Goal: Task Accomplishment & Management: Manage account settings

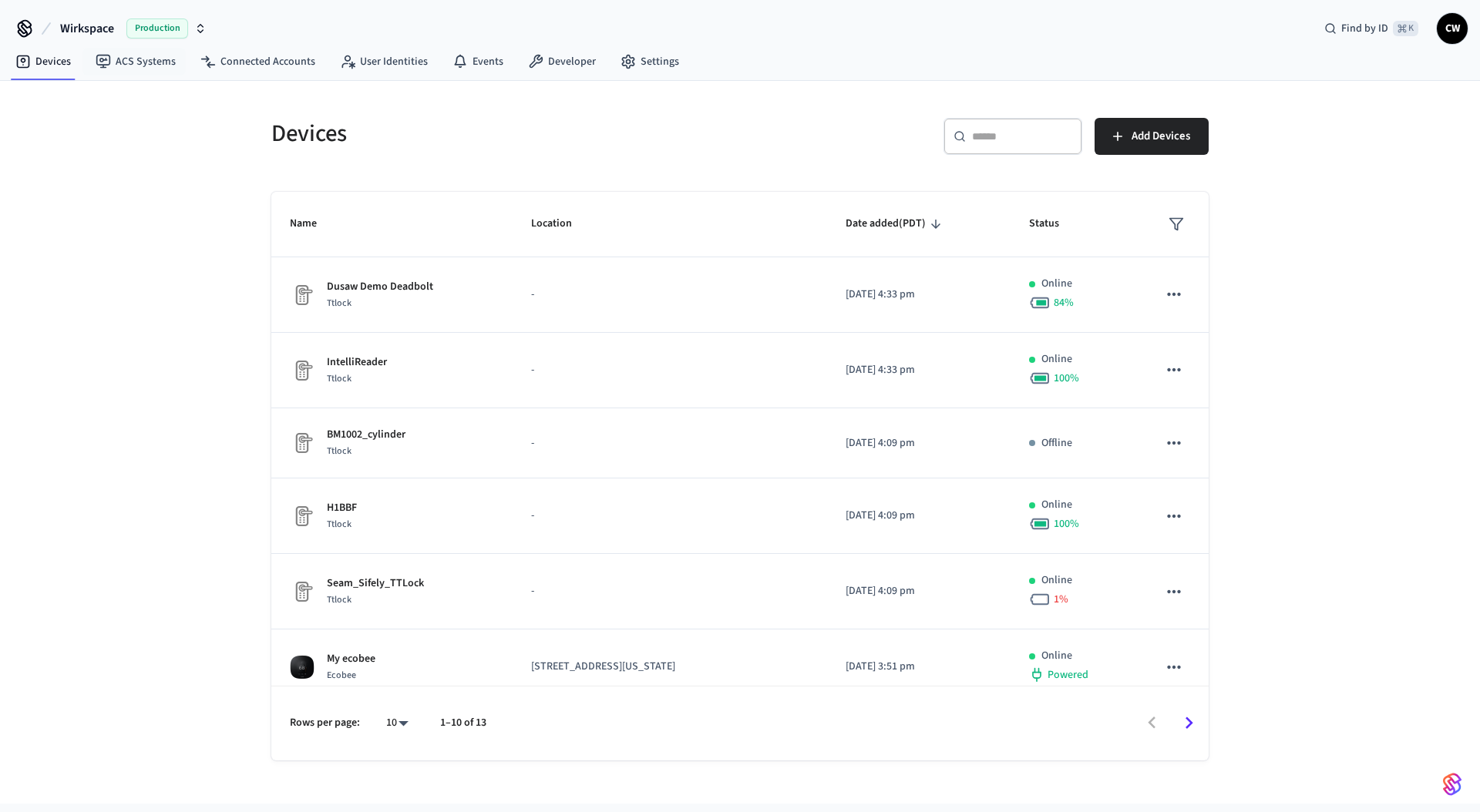
click at [108, 26] on span "Wirkspace" at bounding box center [87, 28] width 54 height 18
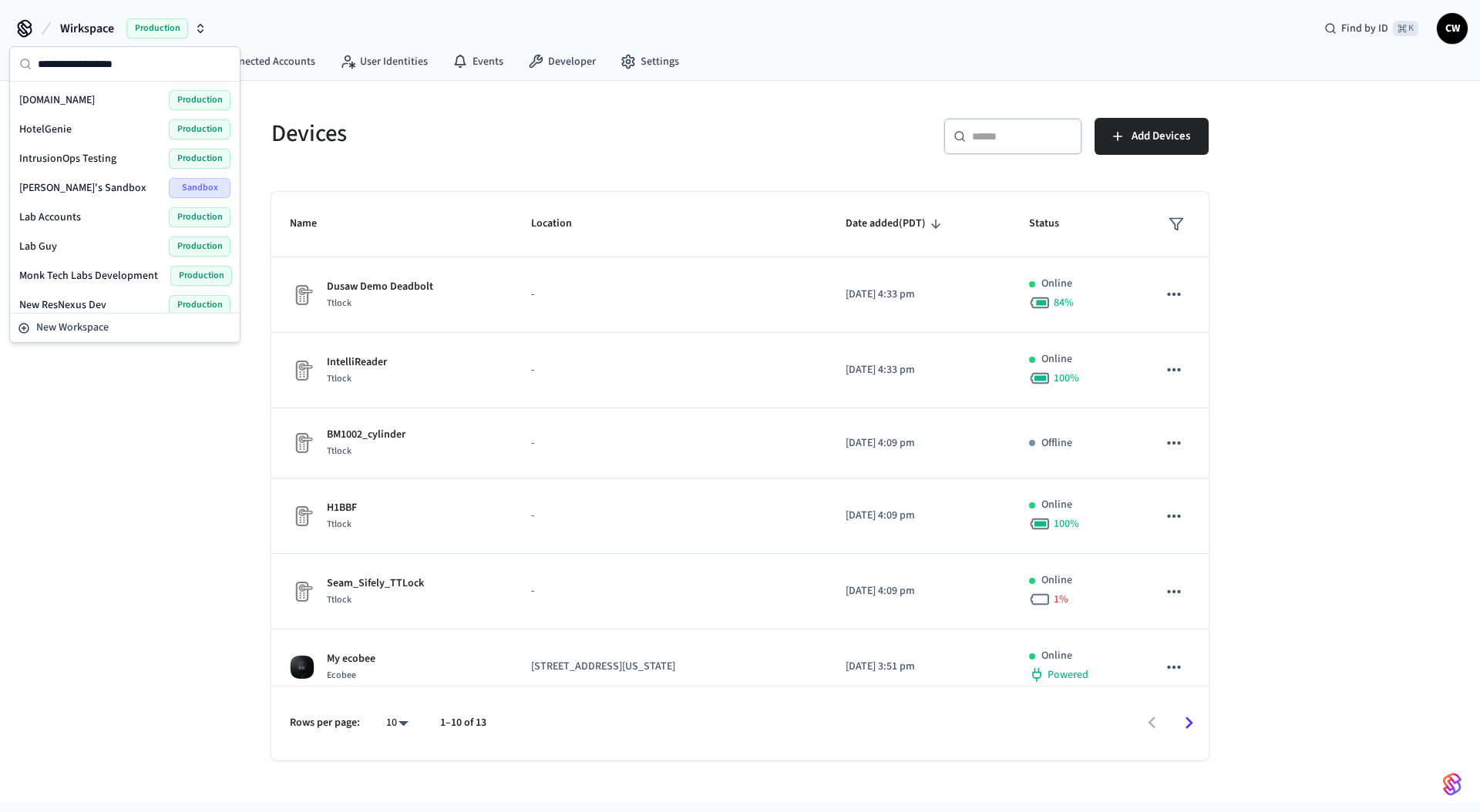
scroll to position [296, 0]
click at [67, 212] on span "Lab Accounts" at bounding box center [50, 213] width 62 height 16
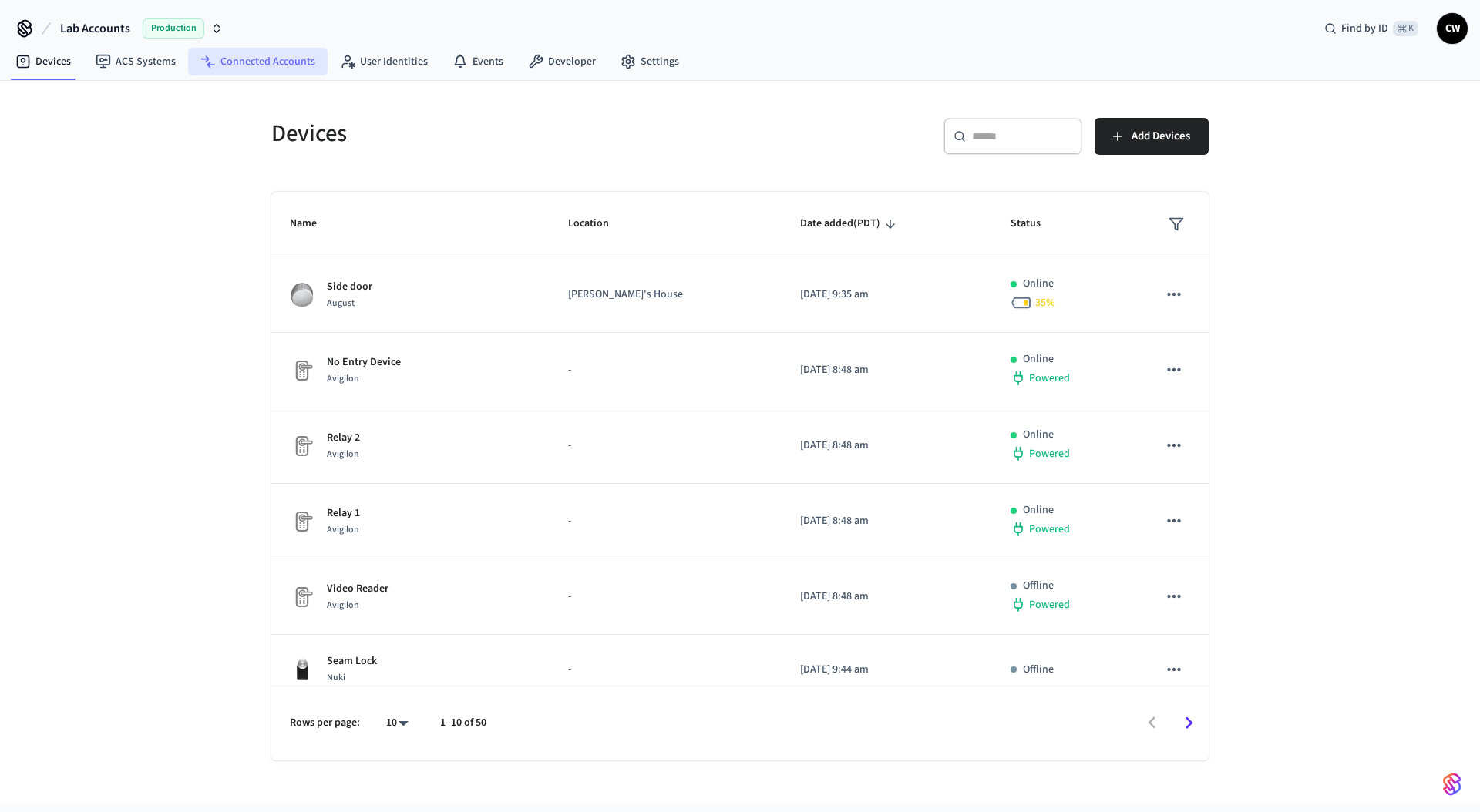
click at [286, 66] on link "Connected Accounts" at bounding box center [257, 61] width 140 height 27
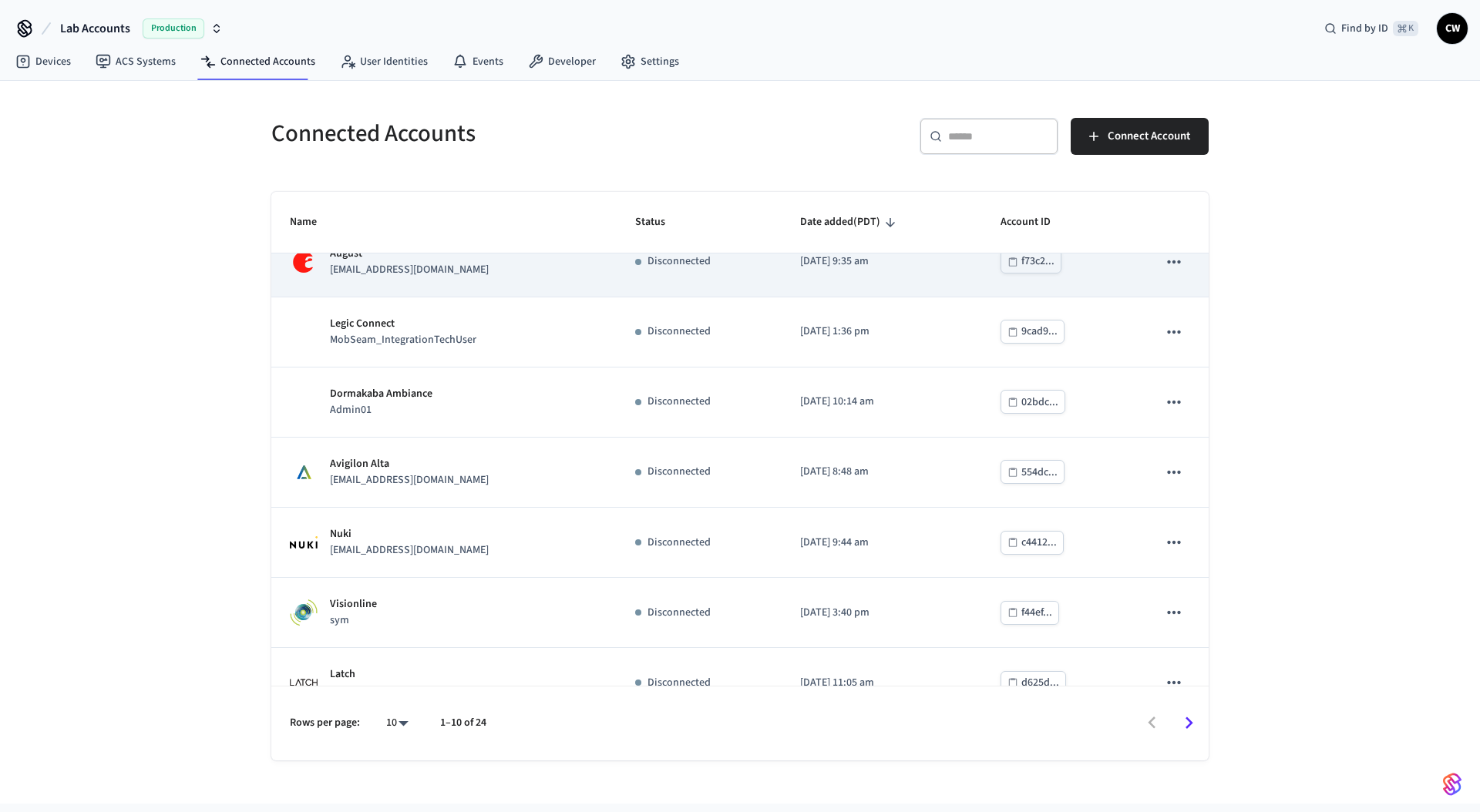
scroll to position [271, 0]
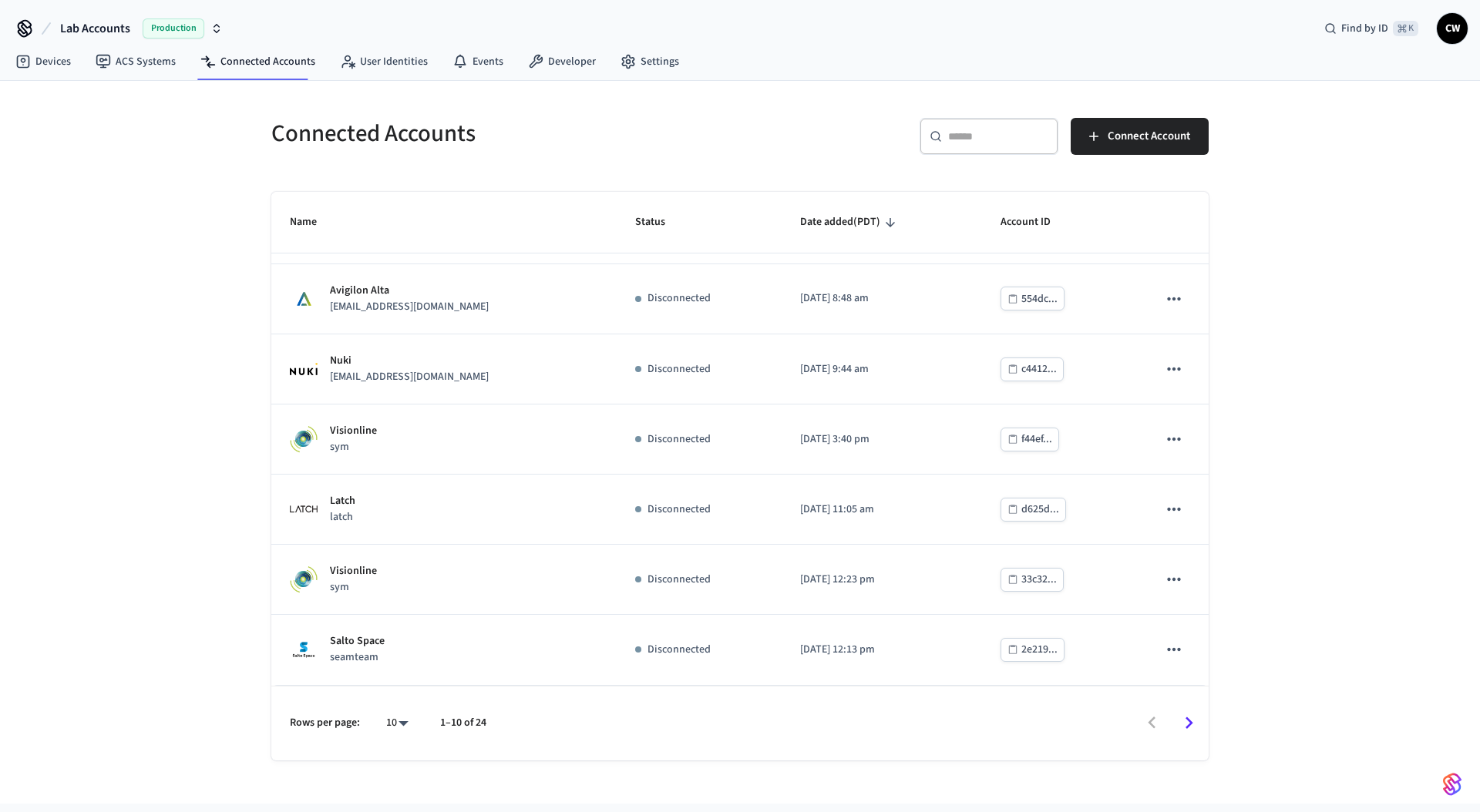
click at [985, 142] on input "text" at bounding box center [998, 136] width 100 height 16
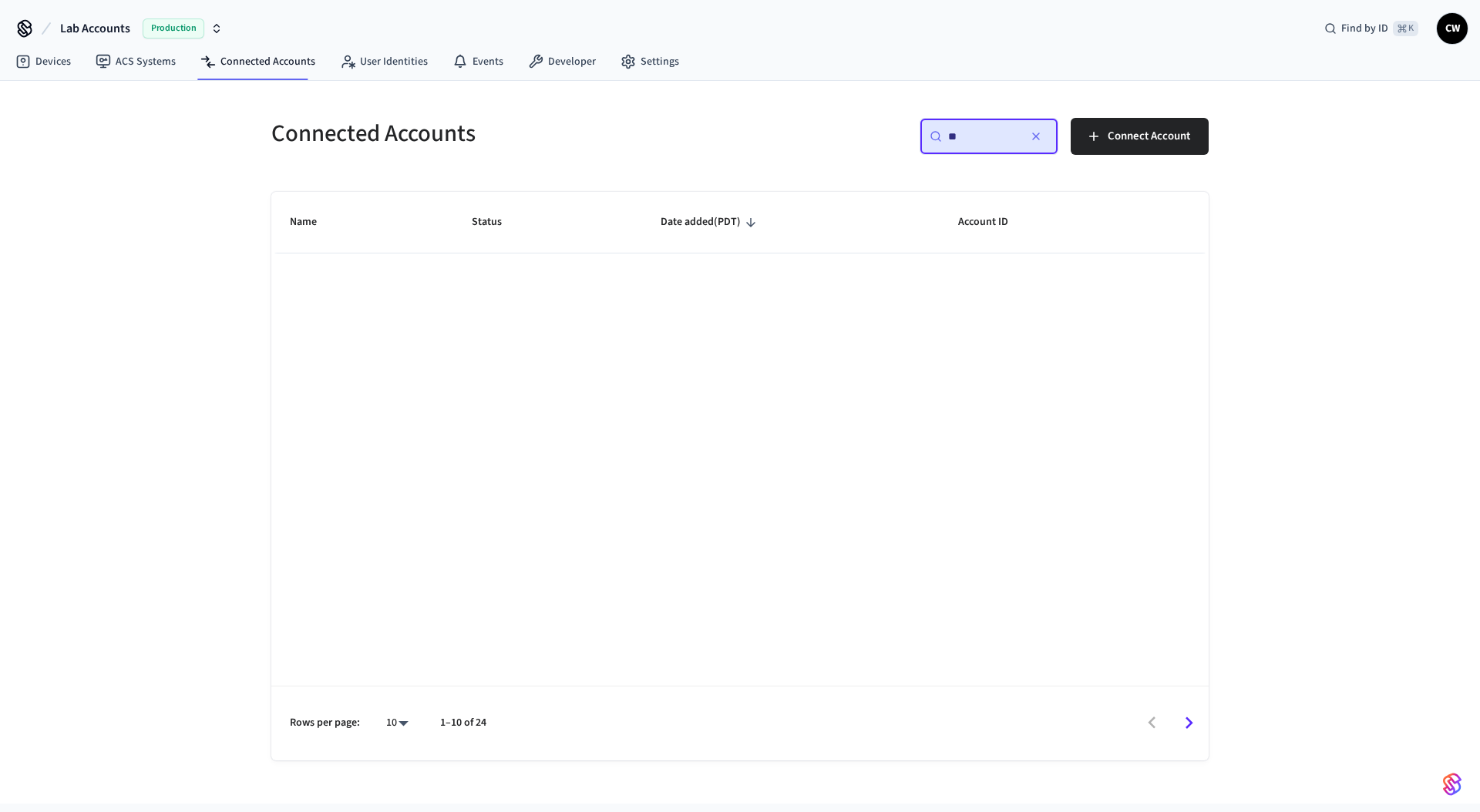
scroll to position [0, 0]
type input "**"
click at [174, 146] on div "Connected Accounts ​ ** ​ Connect Account Name Status Date added (PDT) Account …" at bounding box center [740, 442] width 1480 height 723
click at [142, 67] on link "ACS Systems" at bounding box center [135, 61] width 105 height 27
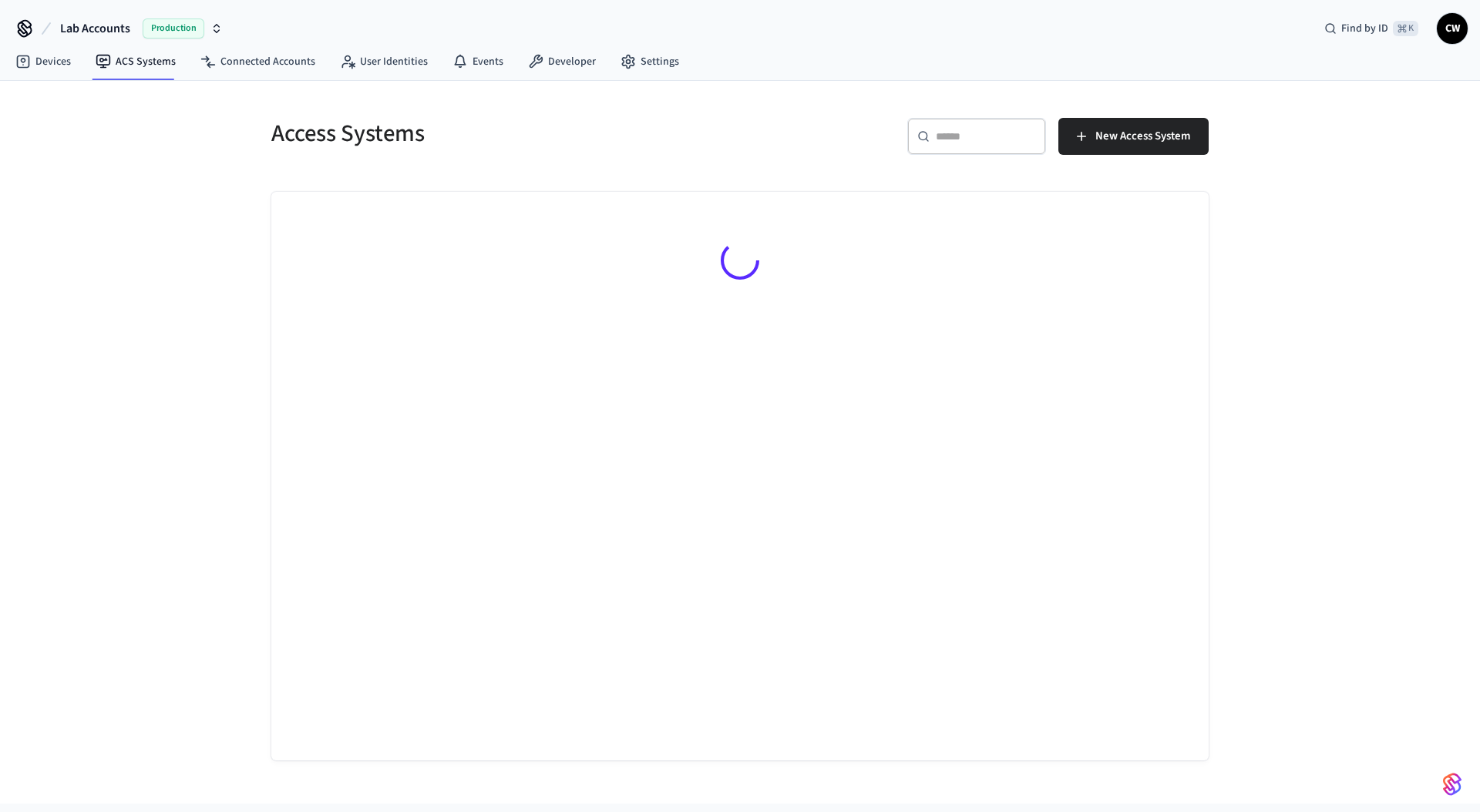
click at [77, 236] on div "Access Systems ​ ​ New Access System" at bounding box center [740, 442] width 1480 height 723
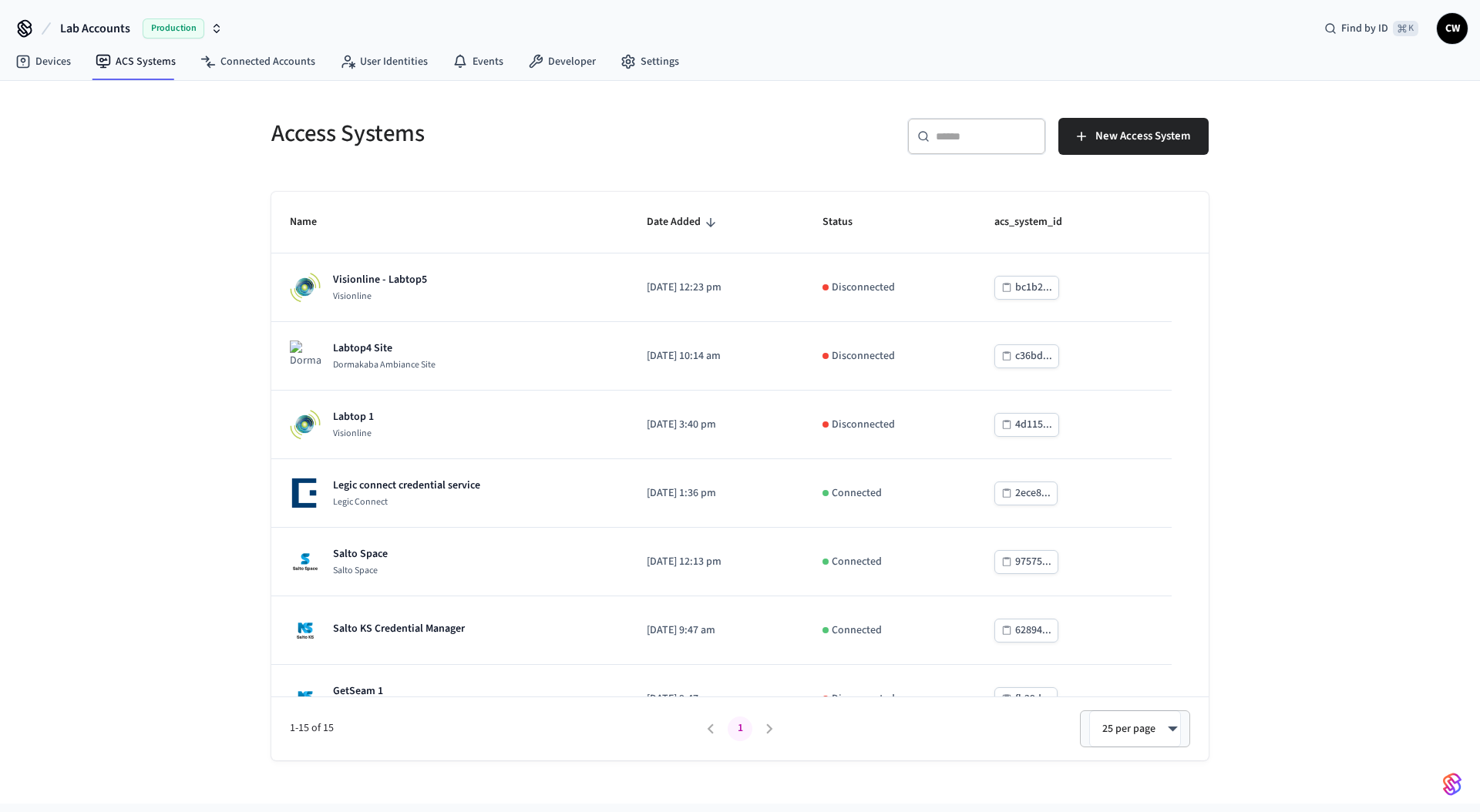
click at [78, 21] on span "Lab Accounts" at bounding box center [95, 28] width 70 height 18
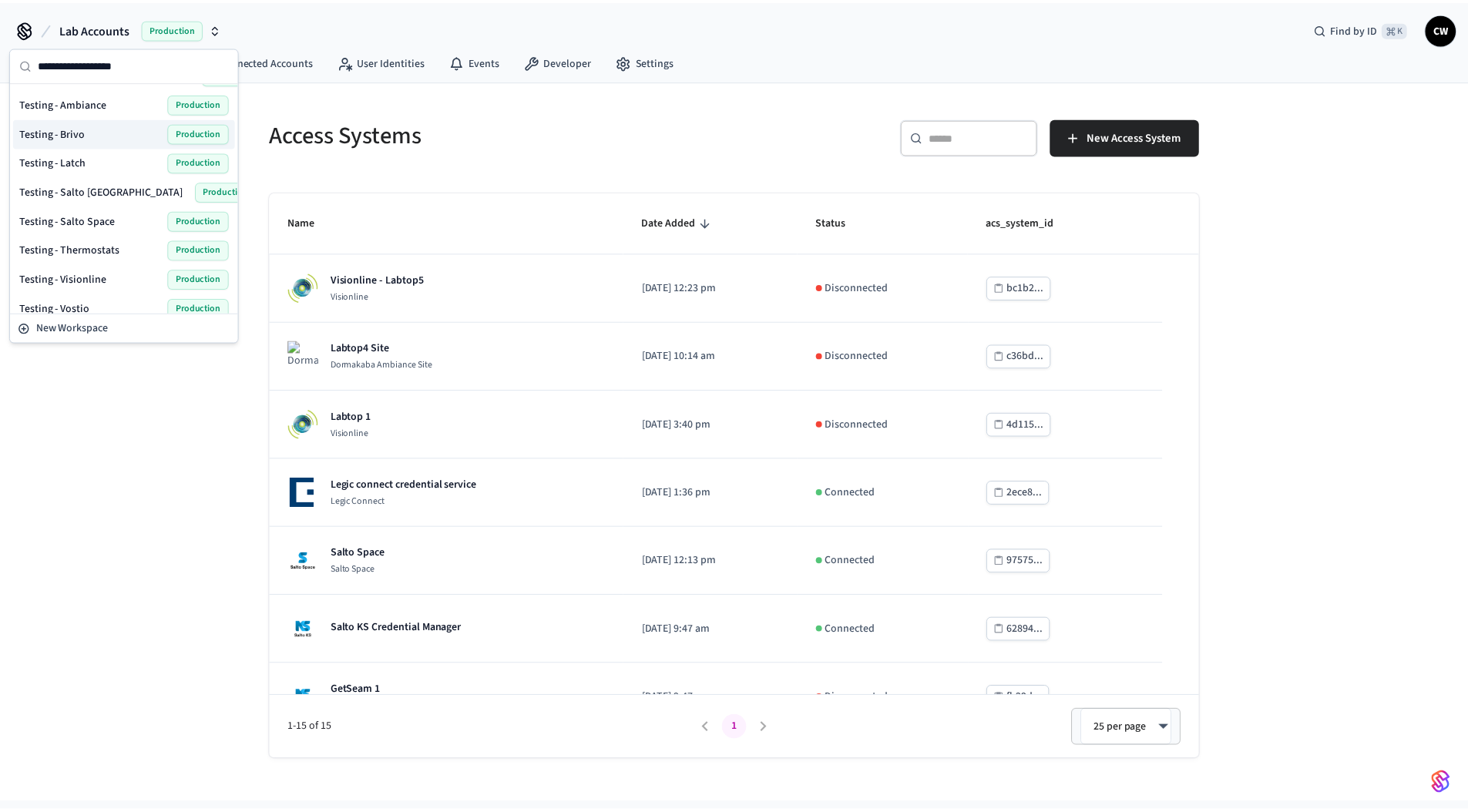
scroll to position [609, 0]
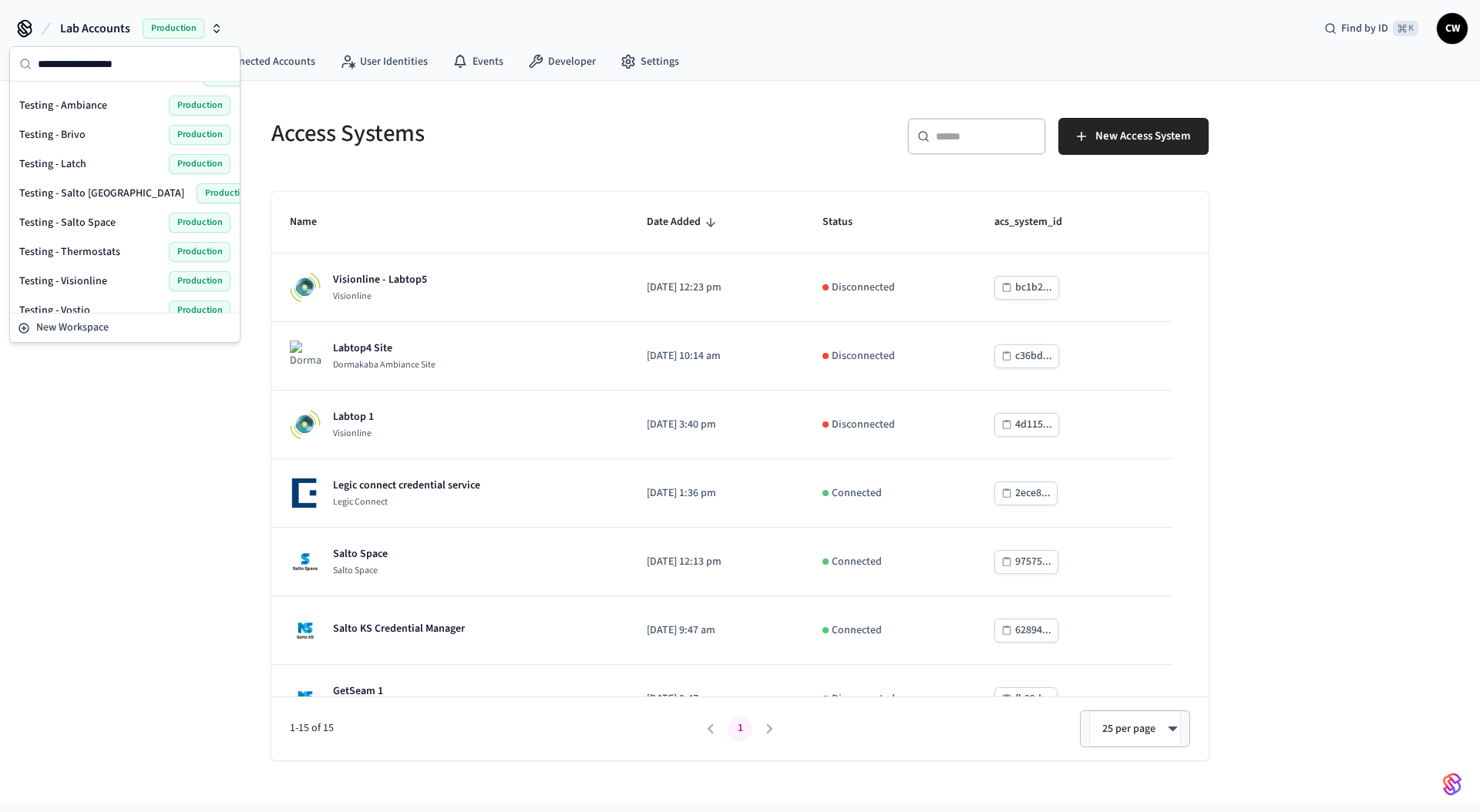
click at [99, 137] on div "Testing - Brivo Production" at bounding box center [124, 135] width 211 height 20
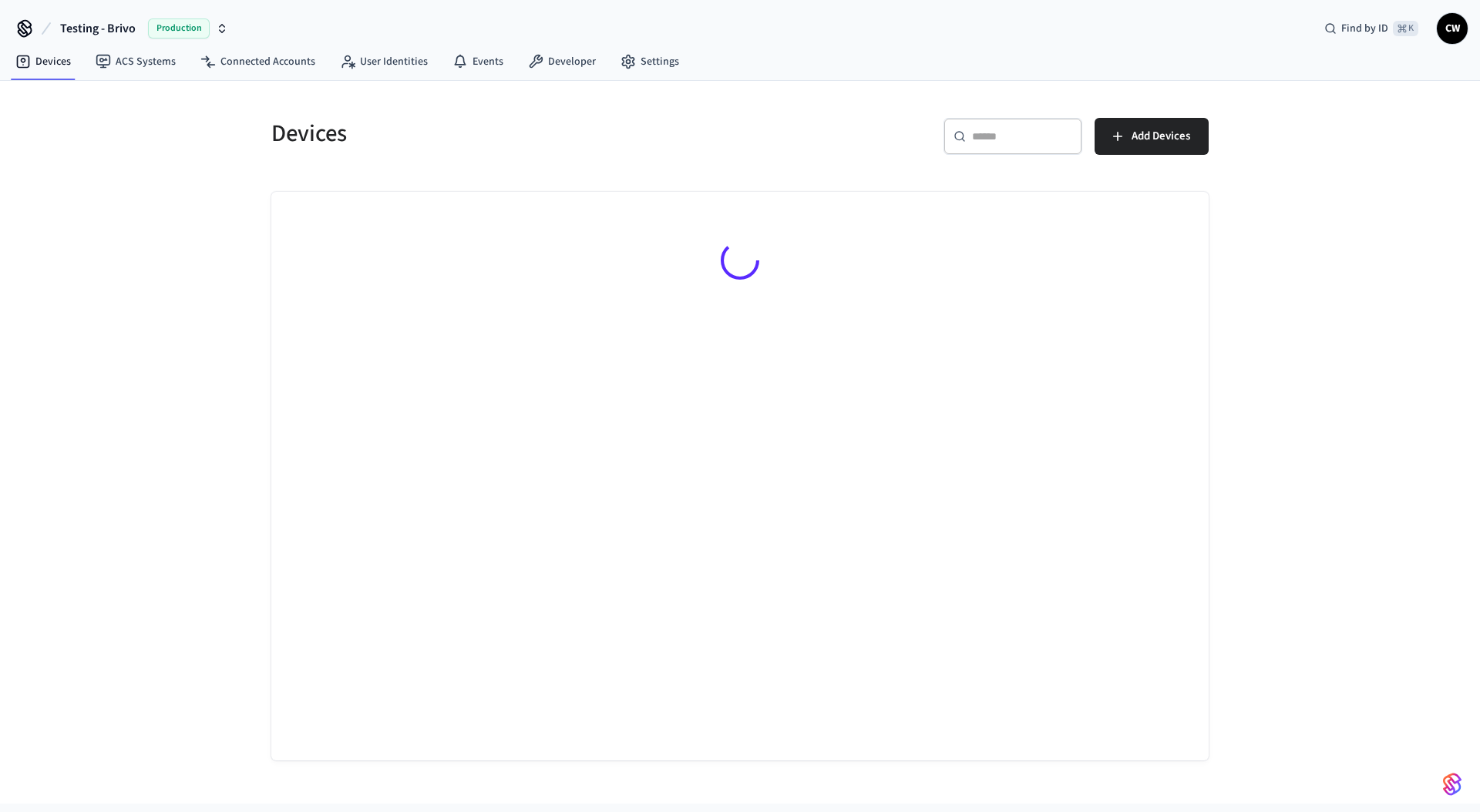
click at [117, 247] on div "Devices ​ ​ Add Devices" at bounding box center [740, 442] width 1480 height 723
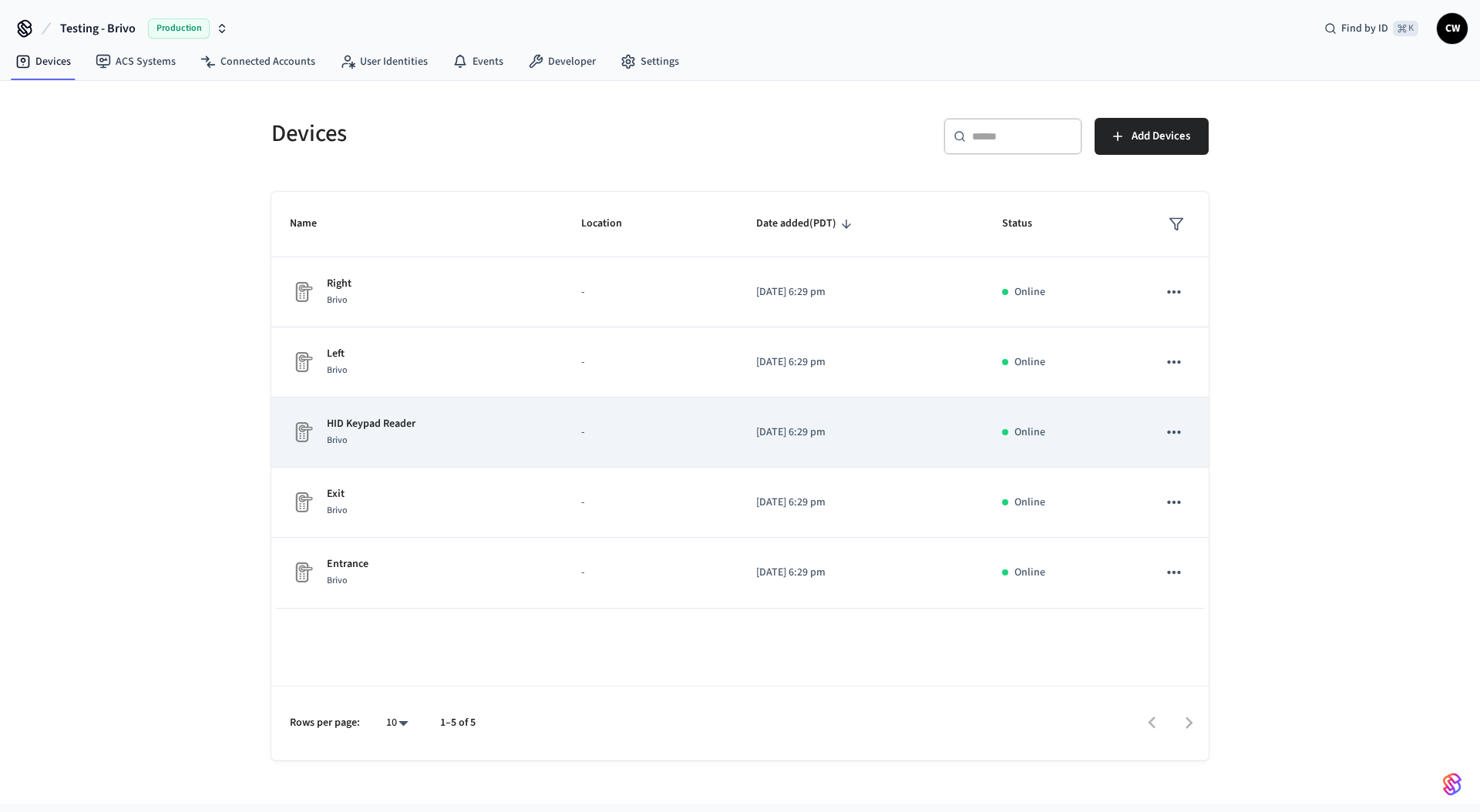
click at [519, 433] on div "HID Keypad Reader Brivo" at bounding box center [417, 432] width 255 height 32
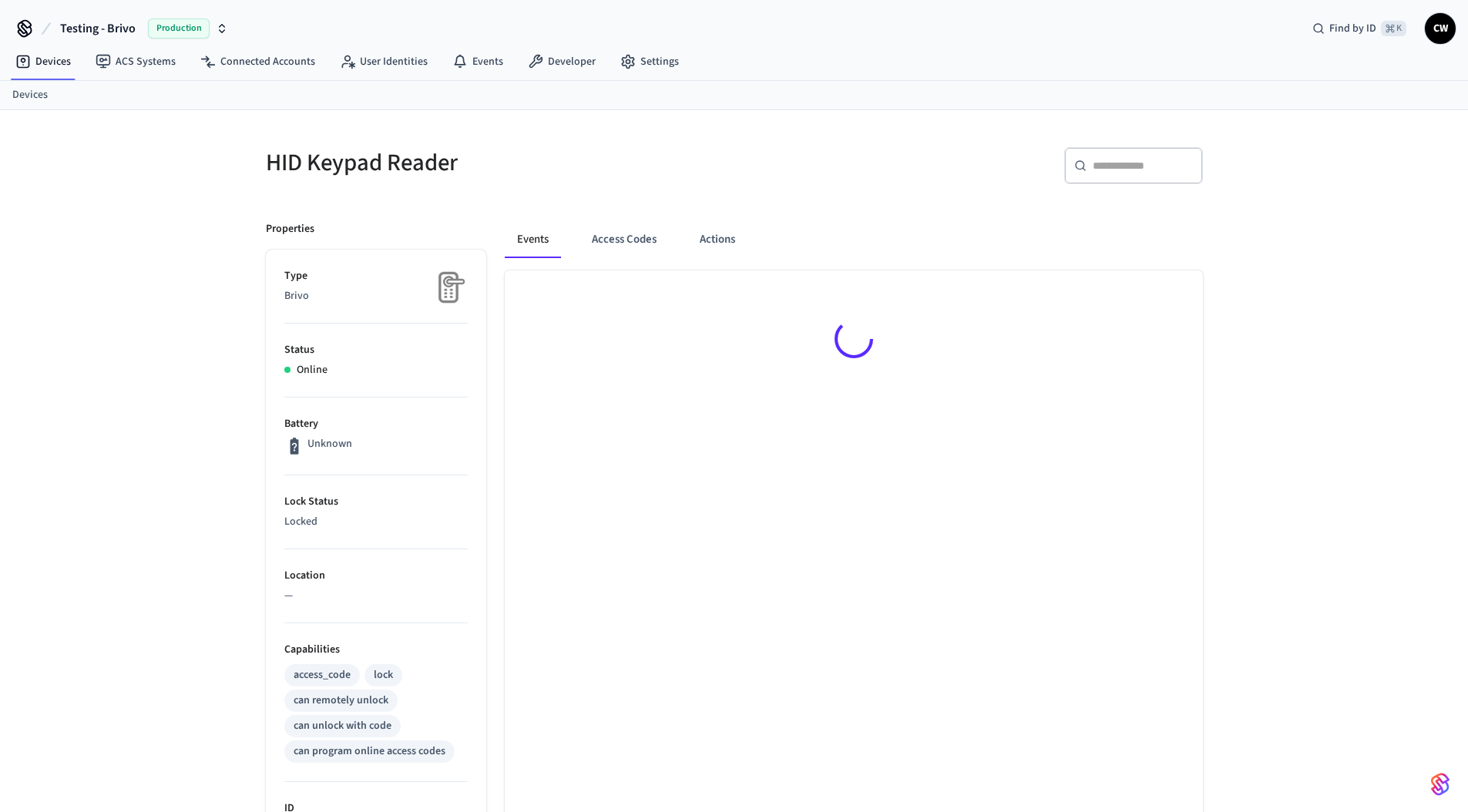
click at [160, 389] on div "HID Keypad Reader ​ ​ Properties Type Brivo Status Online Battery Unknown Lock …" at bounding box center [734, 604] width 1468 height 987
click at [160, 389] on div "HID Keypad Reader ​ ​ Properties Type Brivo Status Online Battery Unknown Lock …" at bounding box center [734, 608] width 1468 height 987
click at [692, 160] on h5 "HID Keypad Reader" at bounding box center [495, 167] width 459 height 32
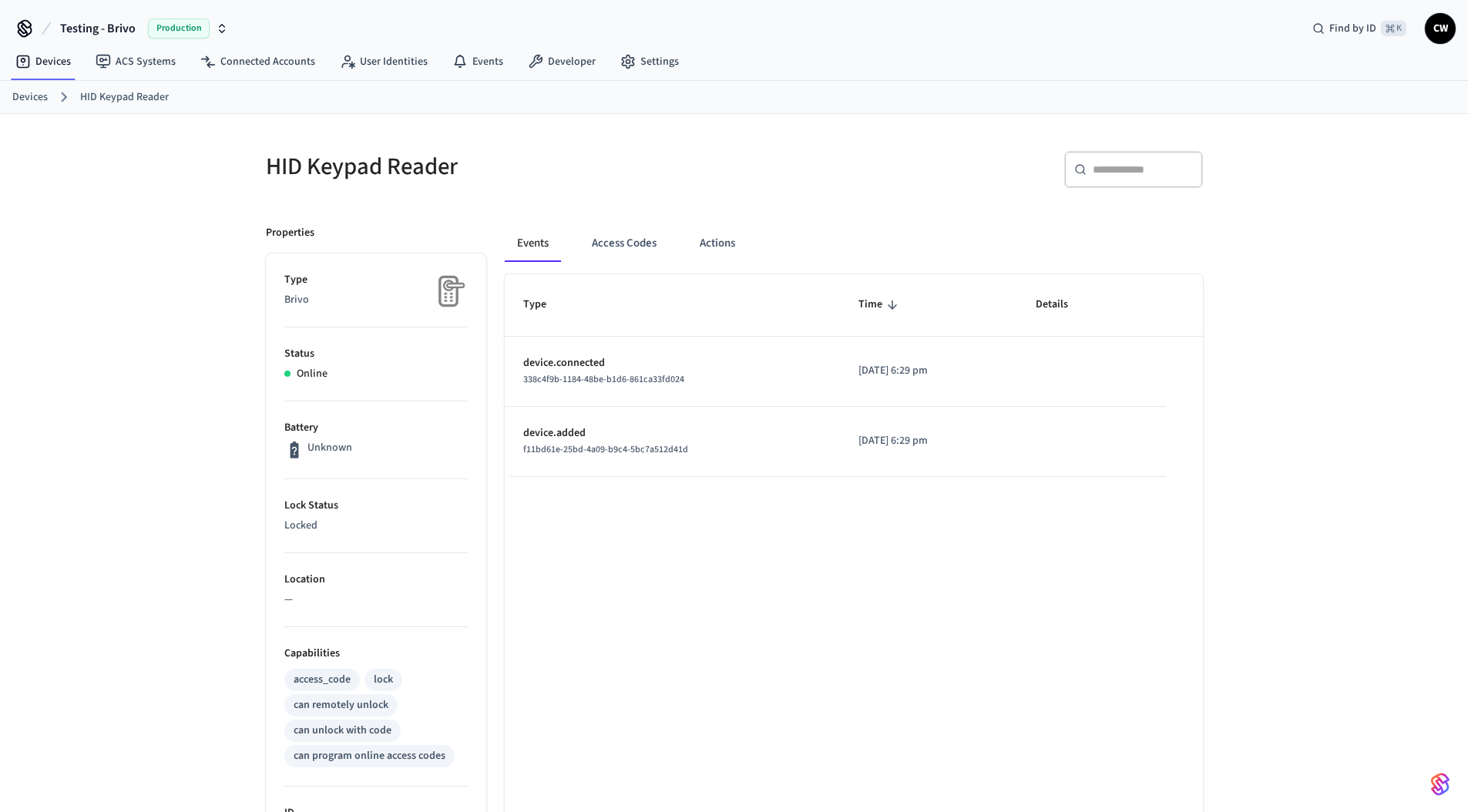
click at [380, 160] on h5 "HID Keypad Reader" at bounding box center [495, 167] width 459 height 32
drag, startPoint x: 125, startPoint y: 140, endPoint x: 121, endPoint y: 107, distance: 33.2
click at [125, 138] on div "HID Keypad Reader ​ ​ Properties Type Brivo Status Online Battery Unknown Lock …" at bounding box center [734, 608] width 1468 height 987
click at [121, 57] on link "ACS Systems" at bounding box center [135, 61] width 105 height 27
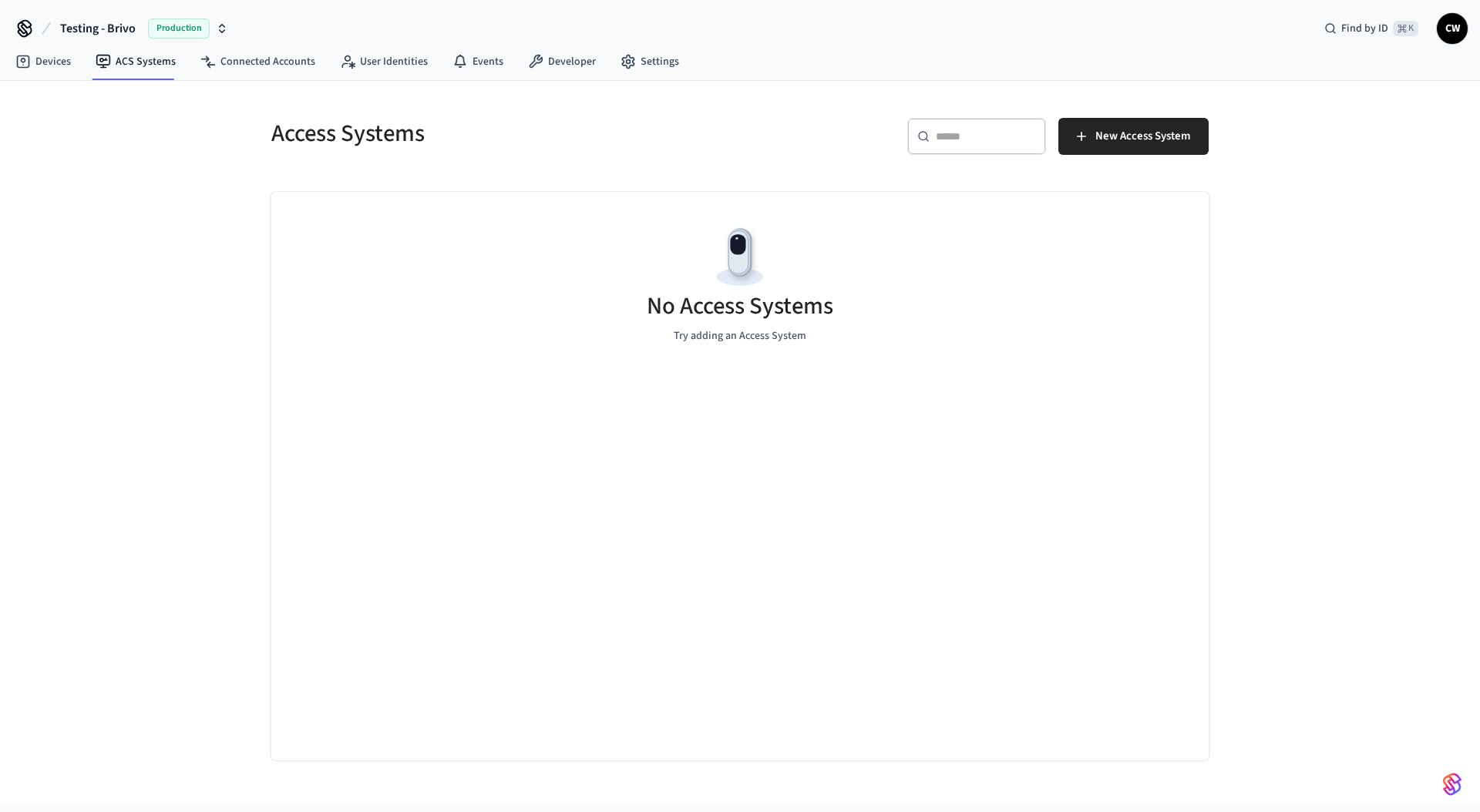
click at [136, 189] on div "Access Systems ​ ​ New Access System No Access Systems Try adding an Access Sys…" at bounding box center [740, 442] width 1480 height 723
click at [35, 68] on link "Devices" at bounding box center [43, 61] width 80 height 27
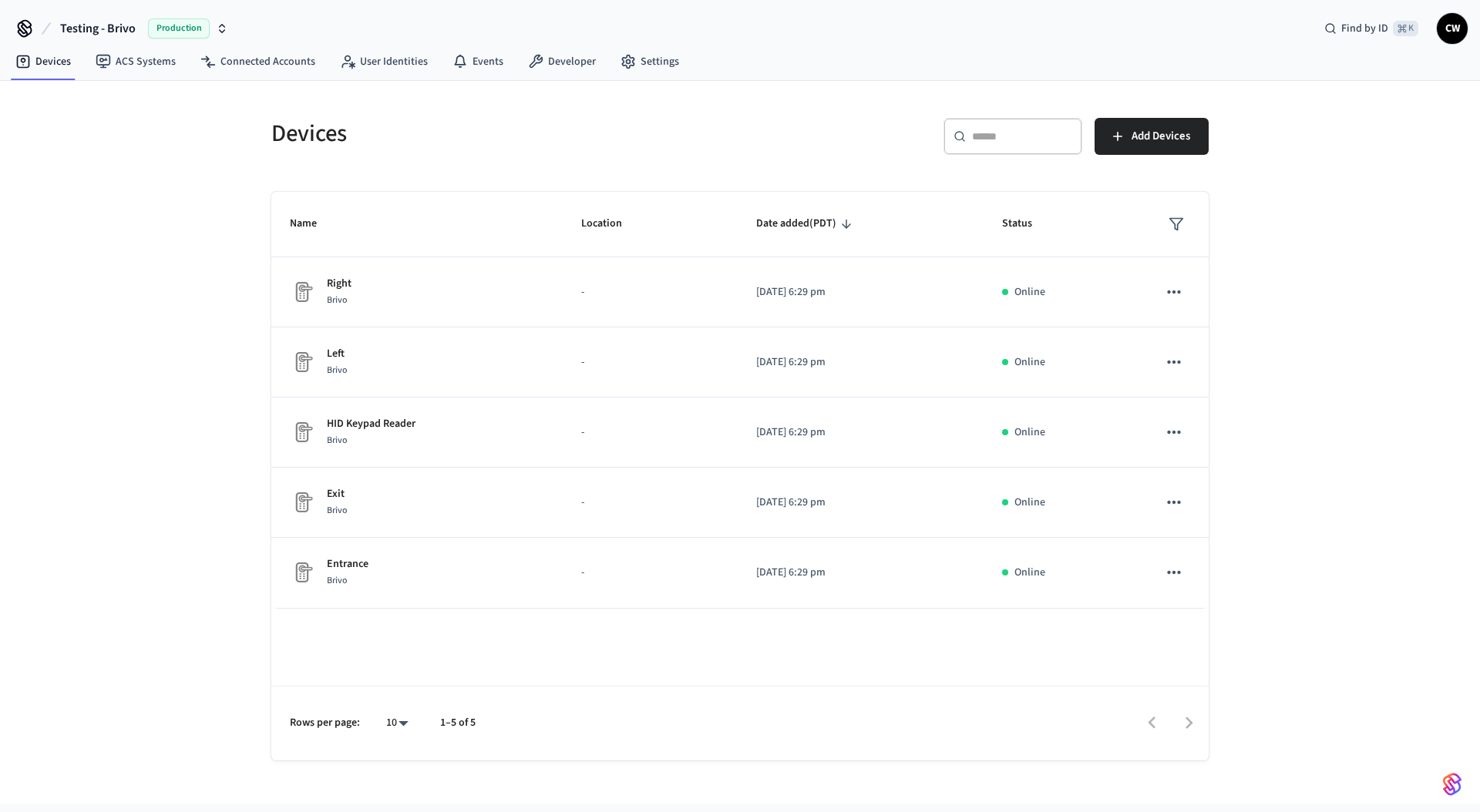
click at [161, 290] on div "Devices ​ ​ Add Devices Name Location Date added (PDT) Status Right Brivo - [DA…" at bounding box center [740, 442] width 1480 height 723
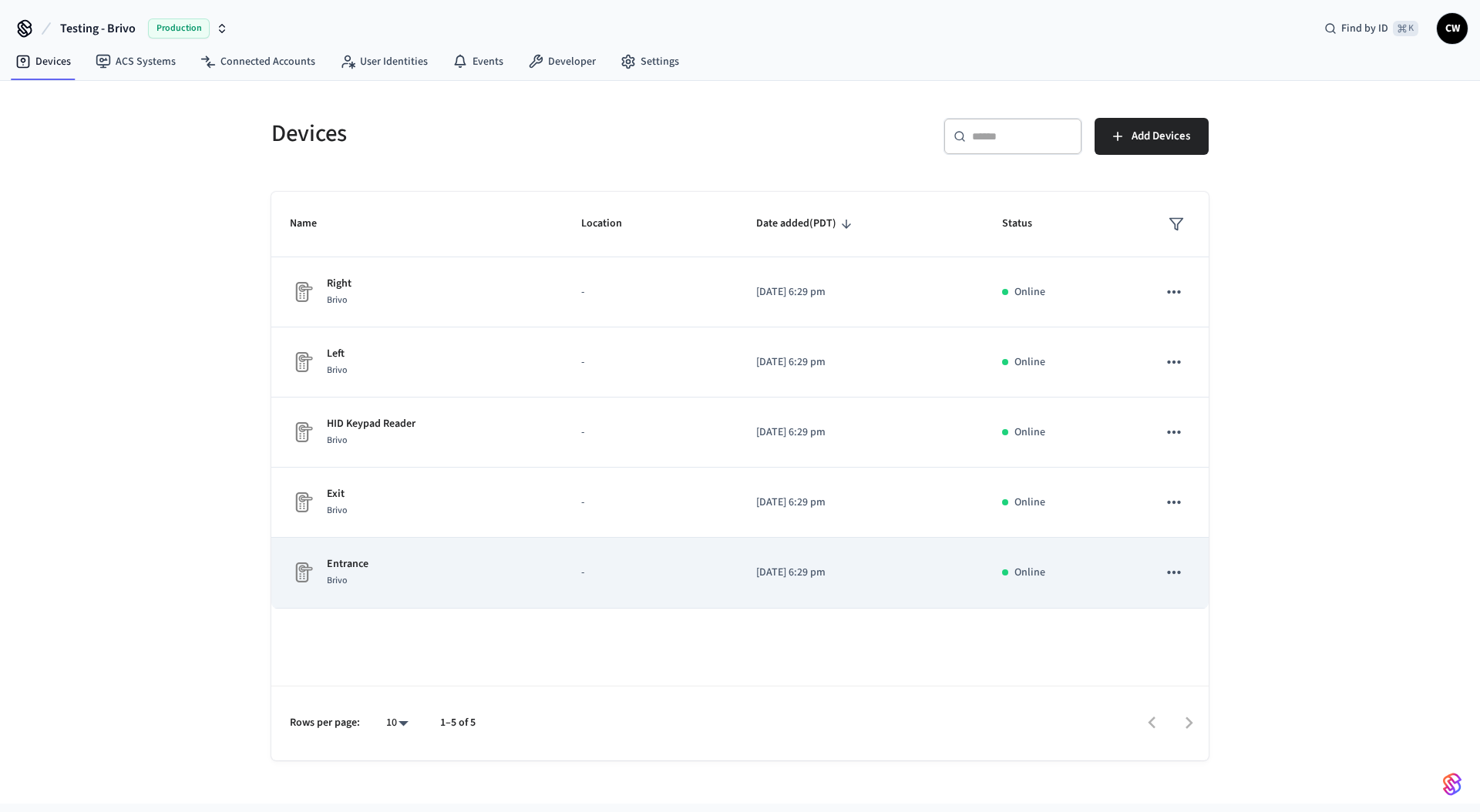
click at [419, 568] on div "Entrance Brivo" at bounding box center [417, 572] width 255 height 32
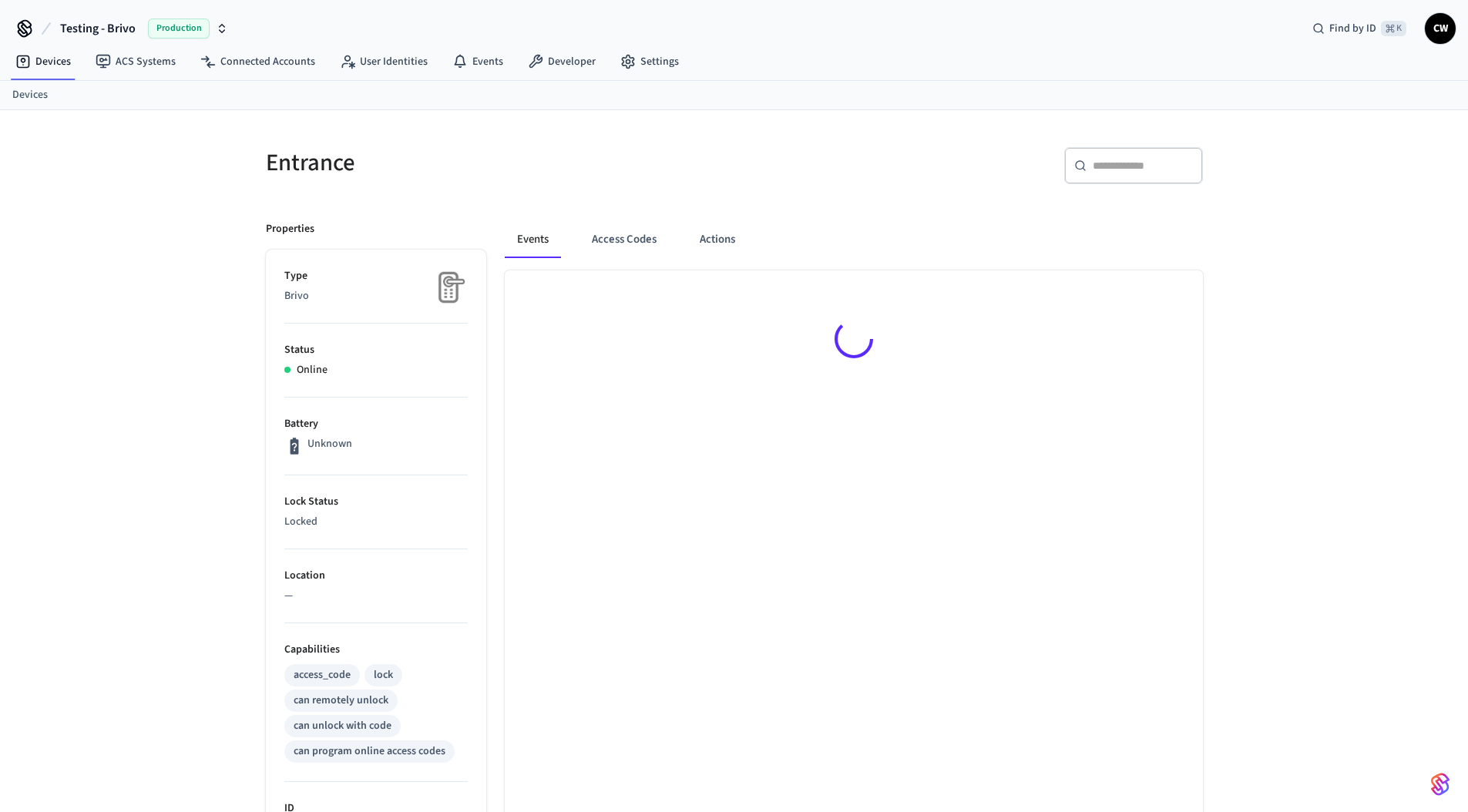
click at [165, 476] on div "Entrance ​ ​ Properties Type Brivo Status Online Battery Unknown Lock Status Lo…" at bounding box center [734, 604] width 1468 height 987
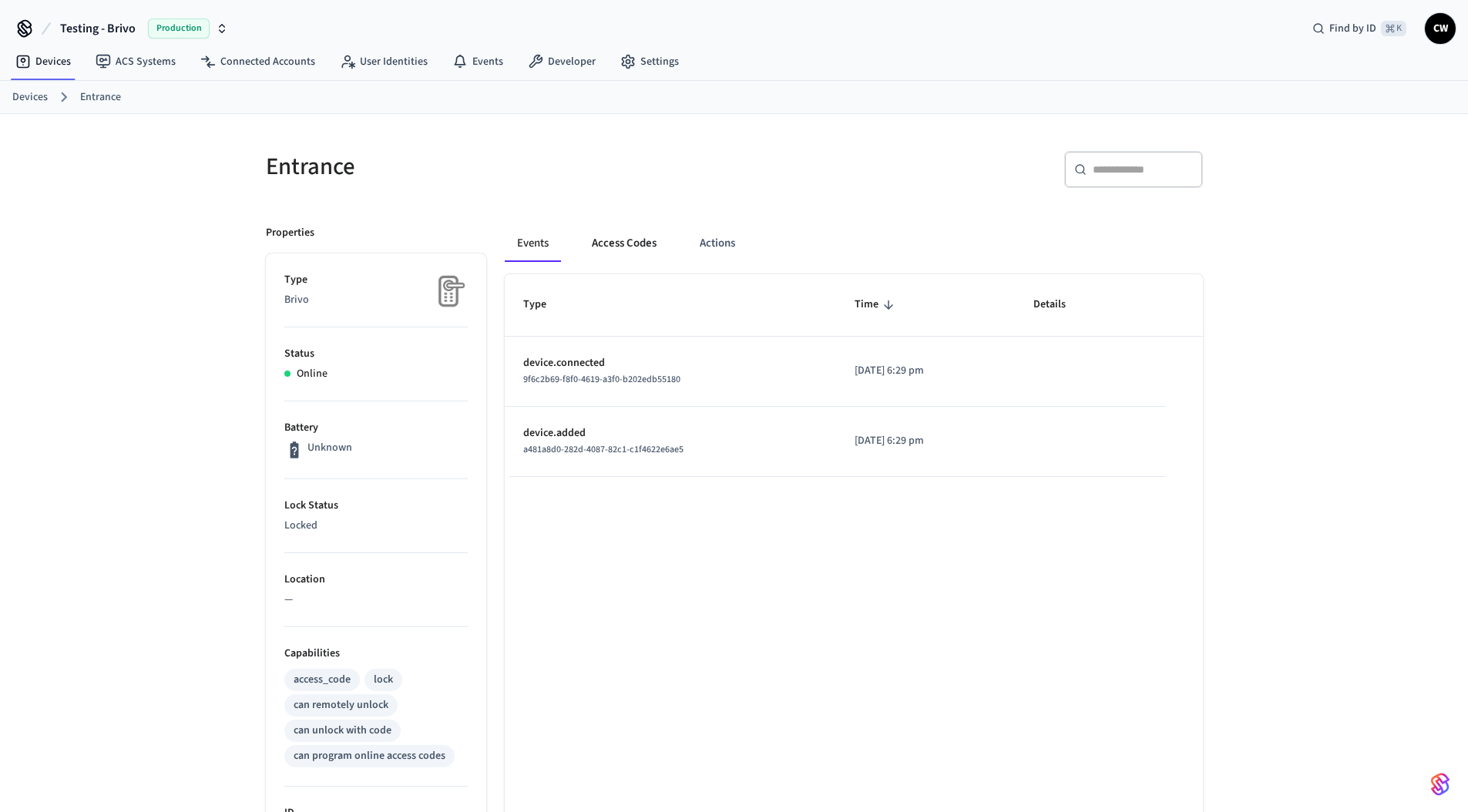
click at [621, 240] on button "Access Codes" at bounding box center [624, 244] width 89 height 37
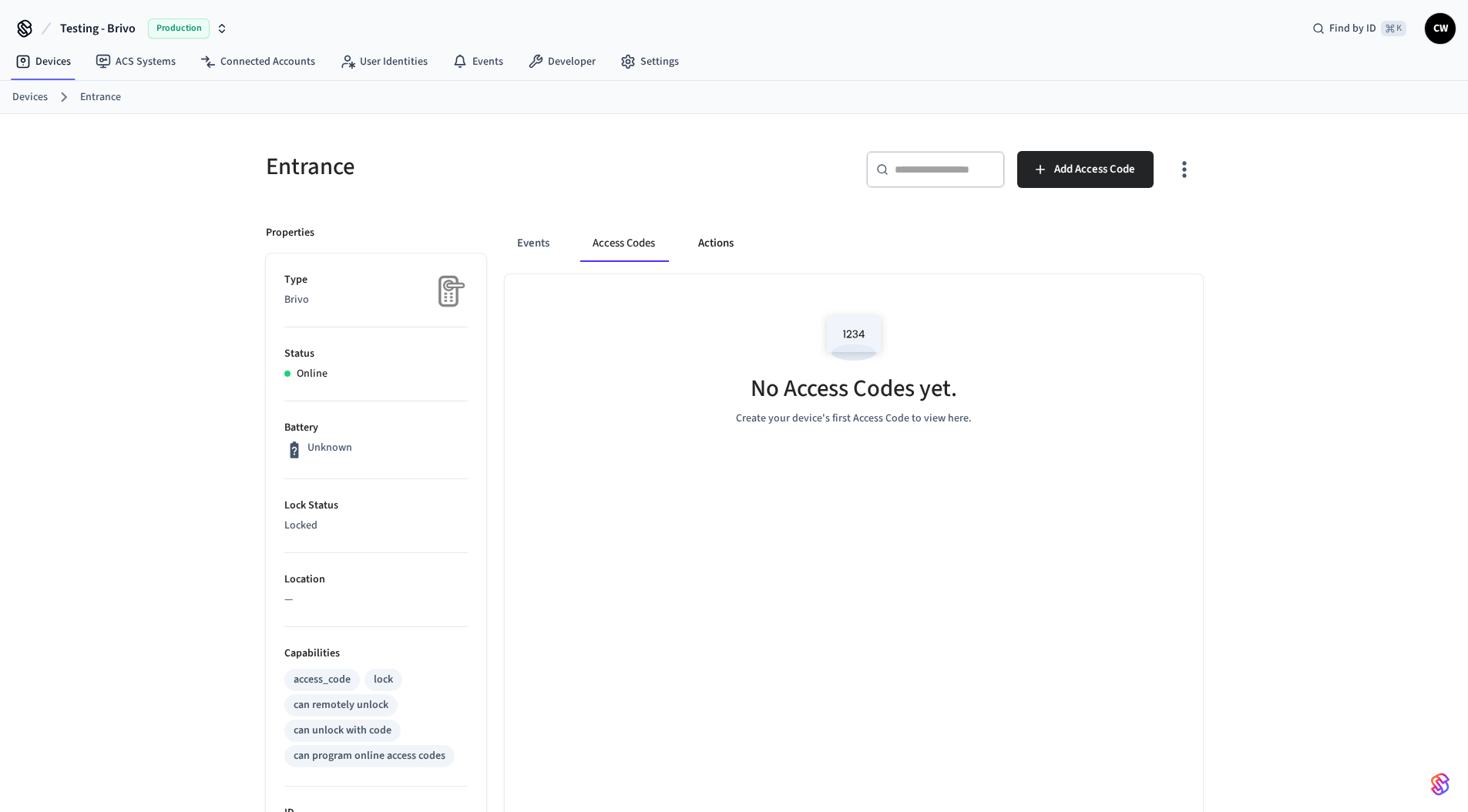
drag, startPoint x: 719, startPoint y: 248, endPoint x: 747, endPoint y: 251, distance: 28.2
click at [720, 249] on button "Actions" at bounding box center [716, 244] width 60 height 37
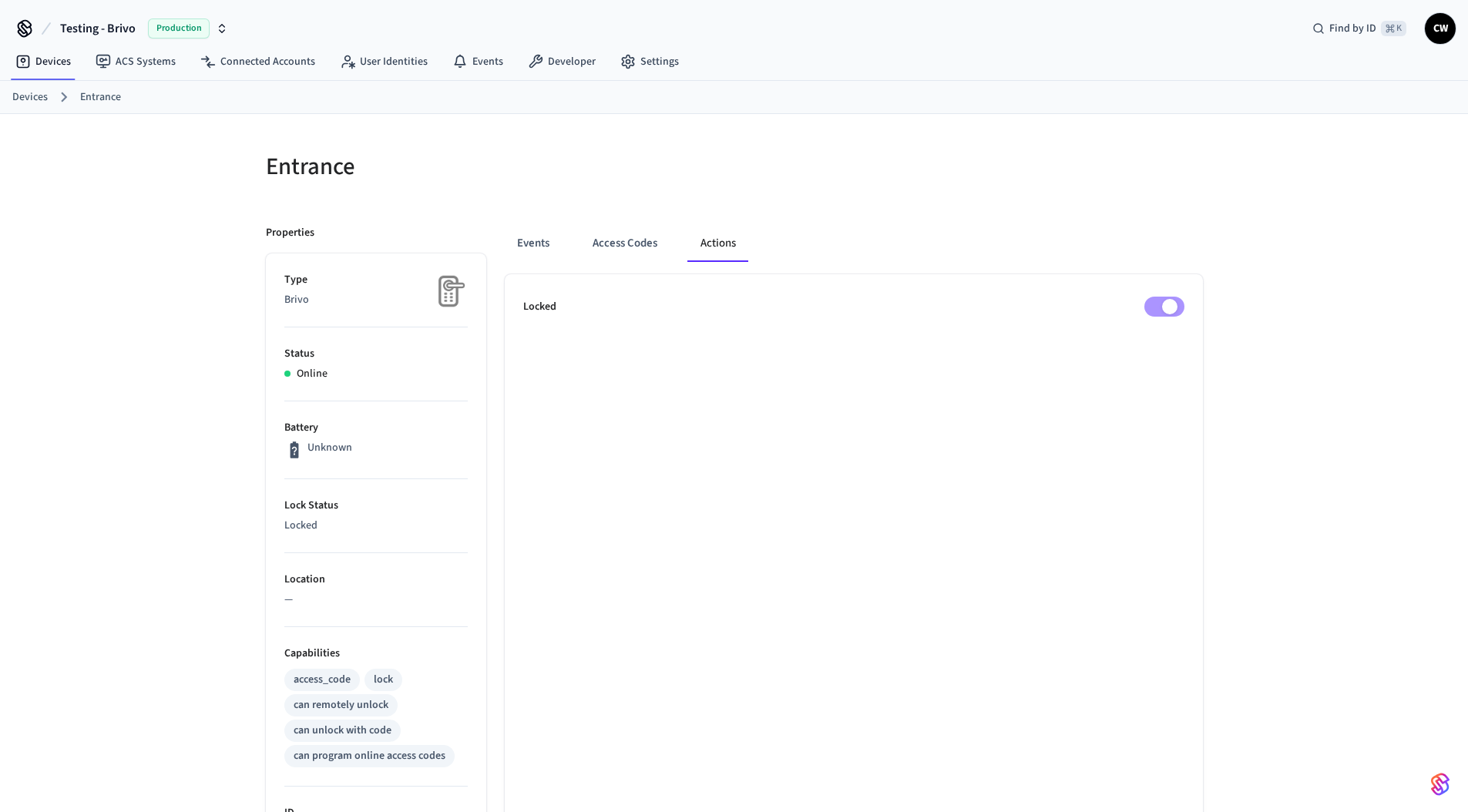
click at [574, 200] on div "Entrance" at bounding box center [486, 166] width 478 height 68
click at [518, 240] on button "Events" at bounding box center [533, 244] width 57 height 37
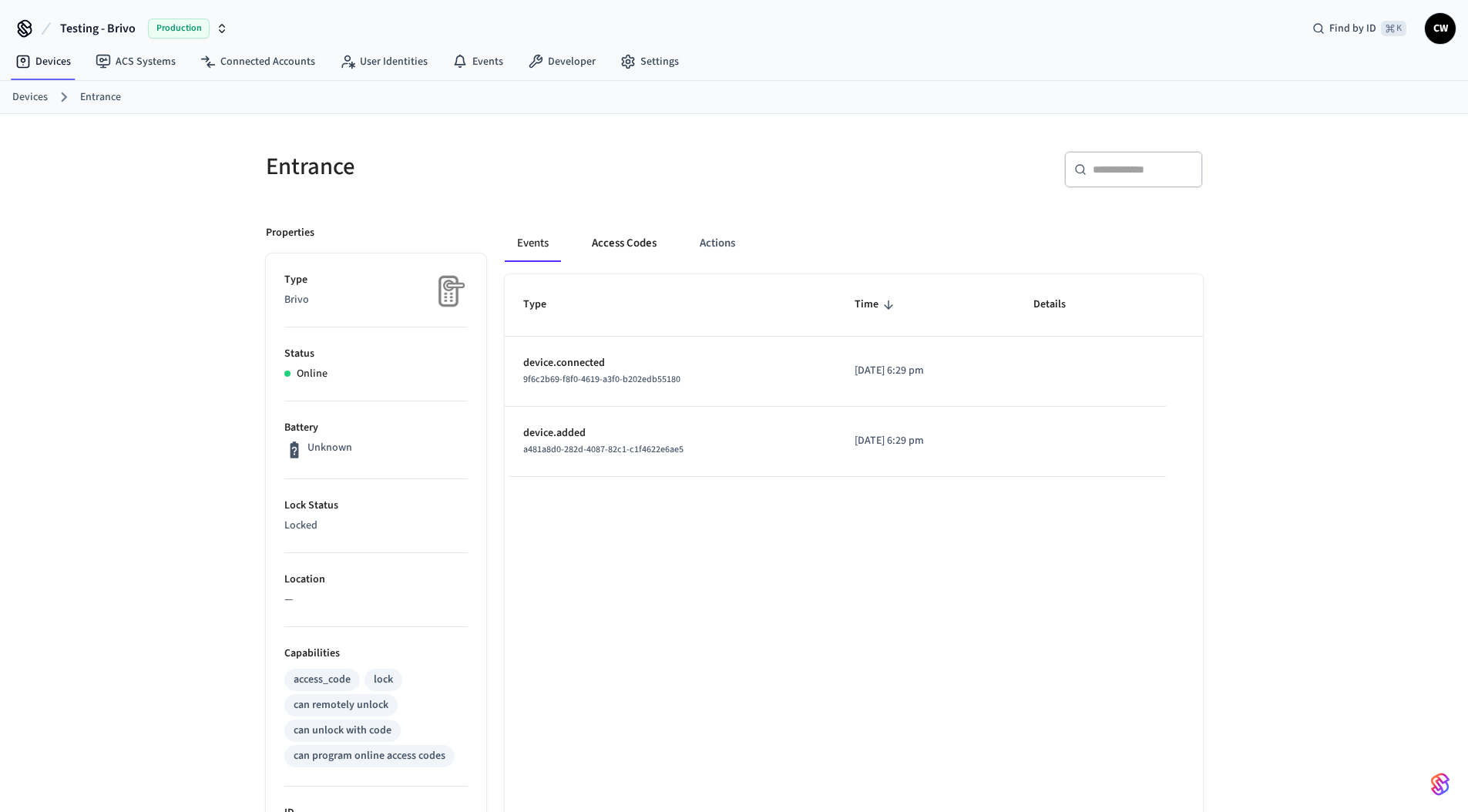
click at [606, 227] on button "Access Codes" at bounding box center [624, 244] width 89 height 37
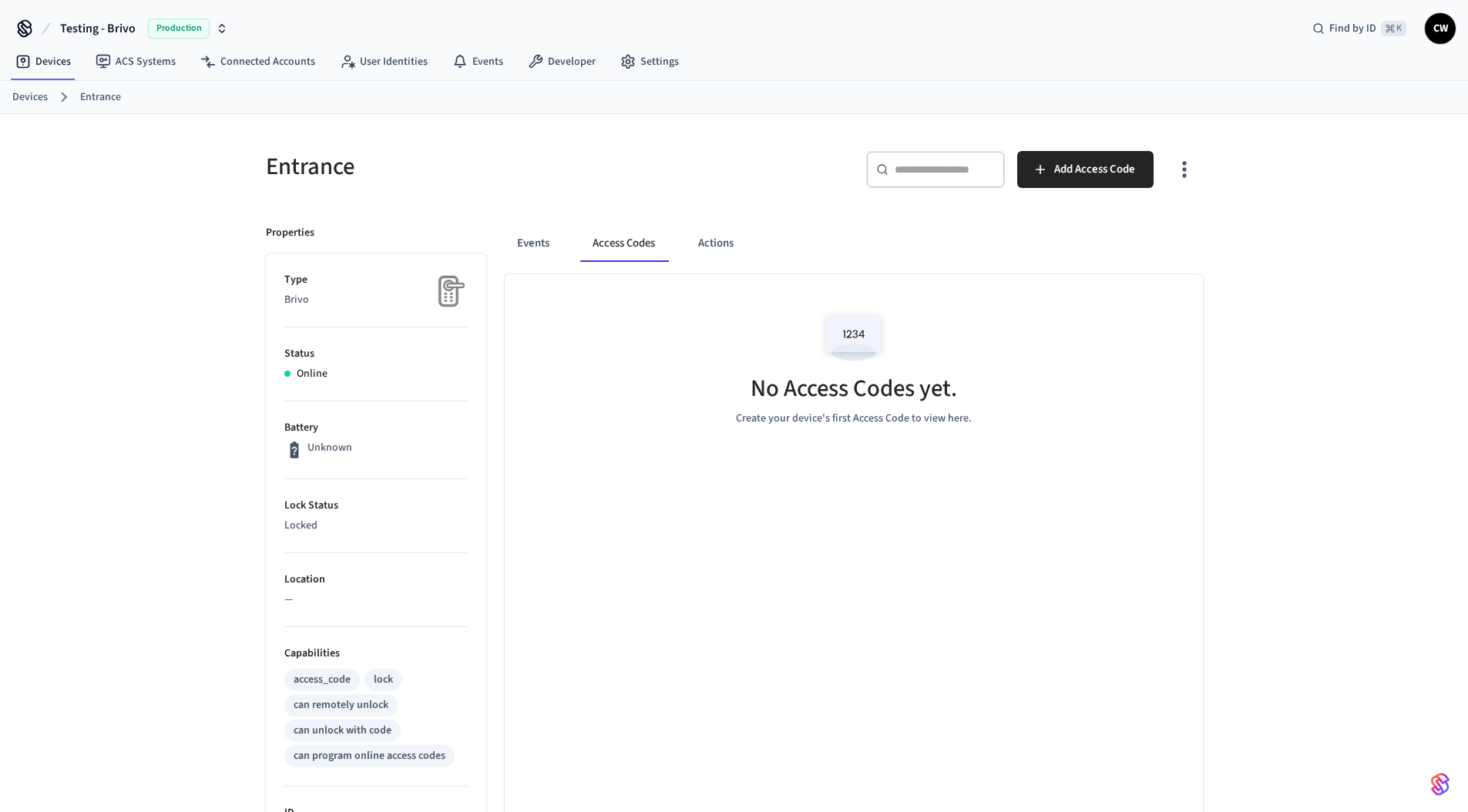
click at [653, 184] on div "Entrance" at bounding box center [486, 166] width 478 height 68
click at [1300, 347] on div "Entrance ​ ​ Add Access Code Properties Type Brivo Status Online Battery Unknow…" at bounding box center [734, 608] width 1468 height 987
click at [36, 144] on div "Entrance ​ ​ Add Access Code Properties Type Brivo Status Online Battery Unknow…" at bounding box center [734, 608] width 1468 height 987
click at [125, 33] on span "Testing - Brivo" at bounding box center [98, 28] width 76 height 18
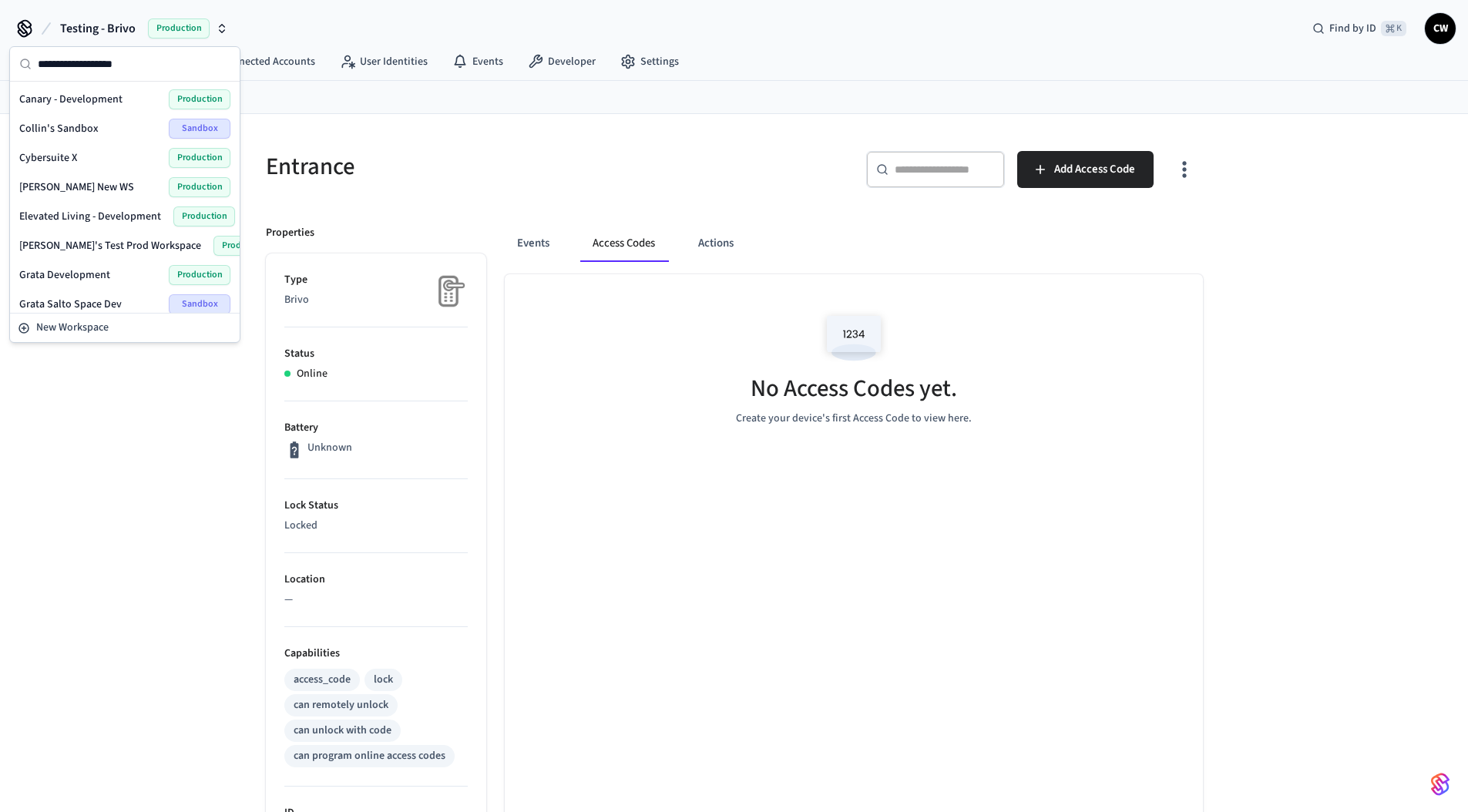
click at [128, 31] on span "Testing - Brivo" at bounding box center [98, 28] width 76 height 18
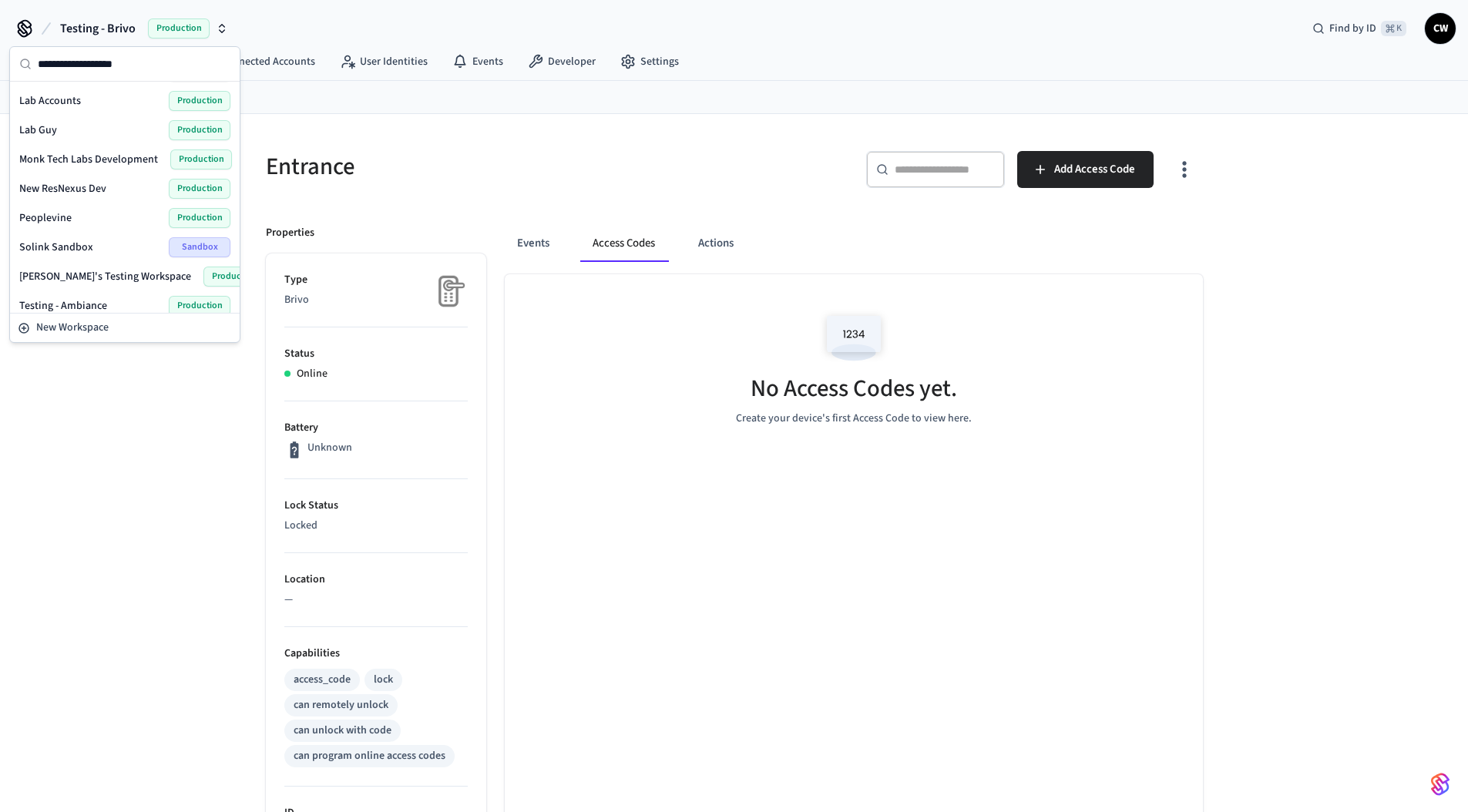
scroll to position [158, 0]
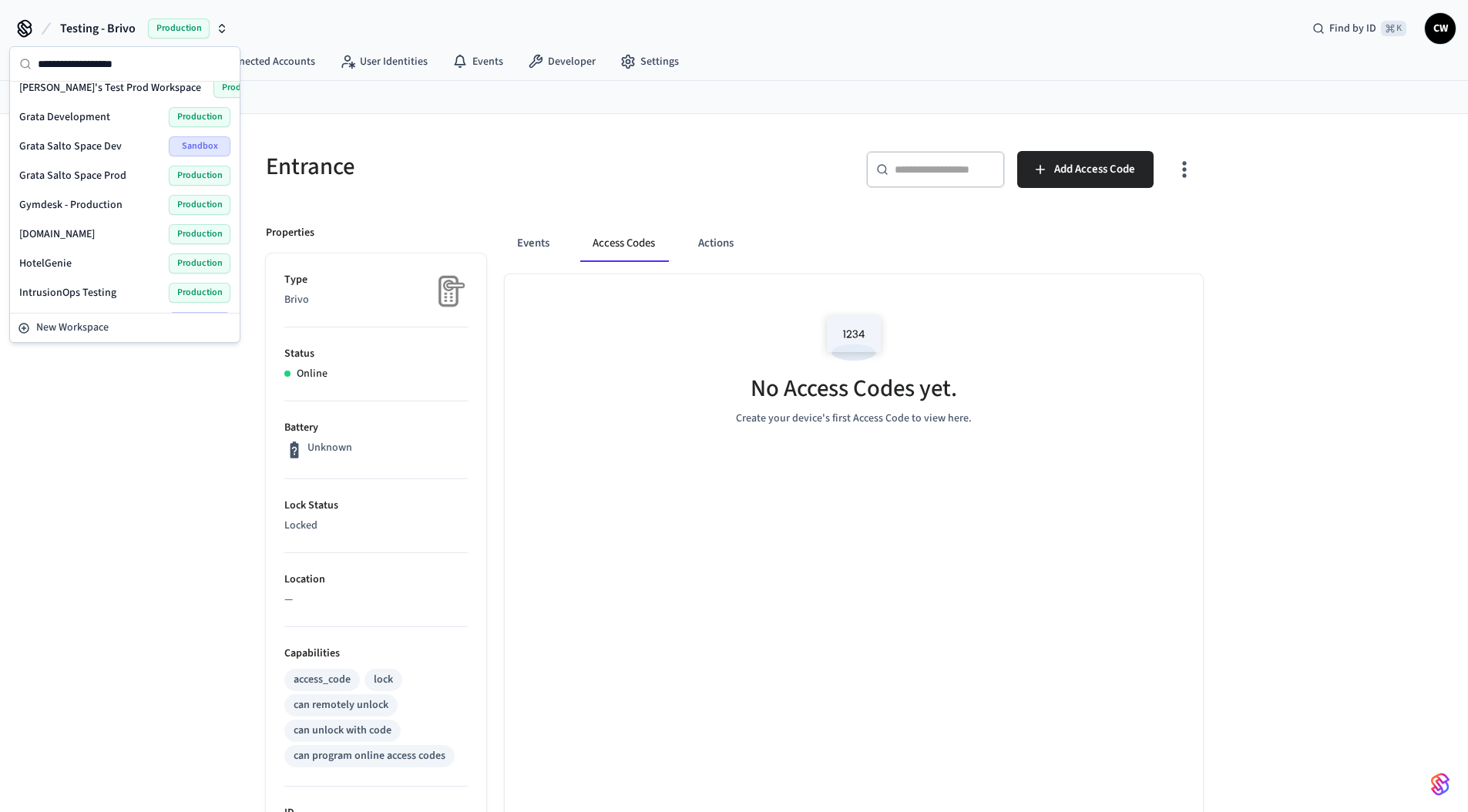
click at [349, 161] on h5 "Entrance" at bounding box center [495, 167] width 459 height 32
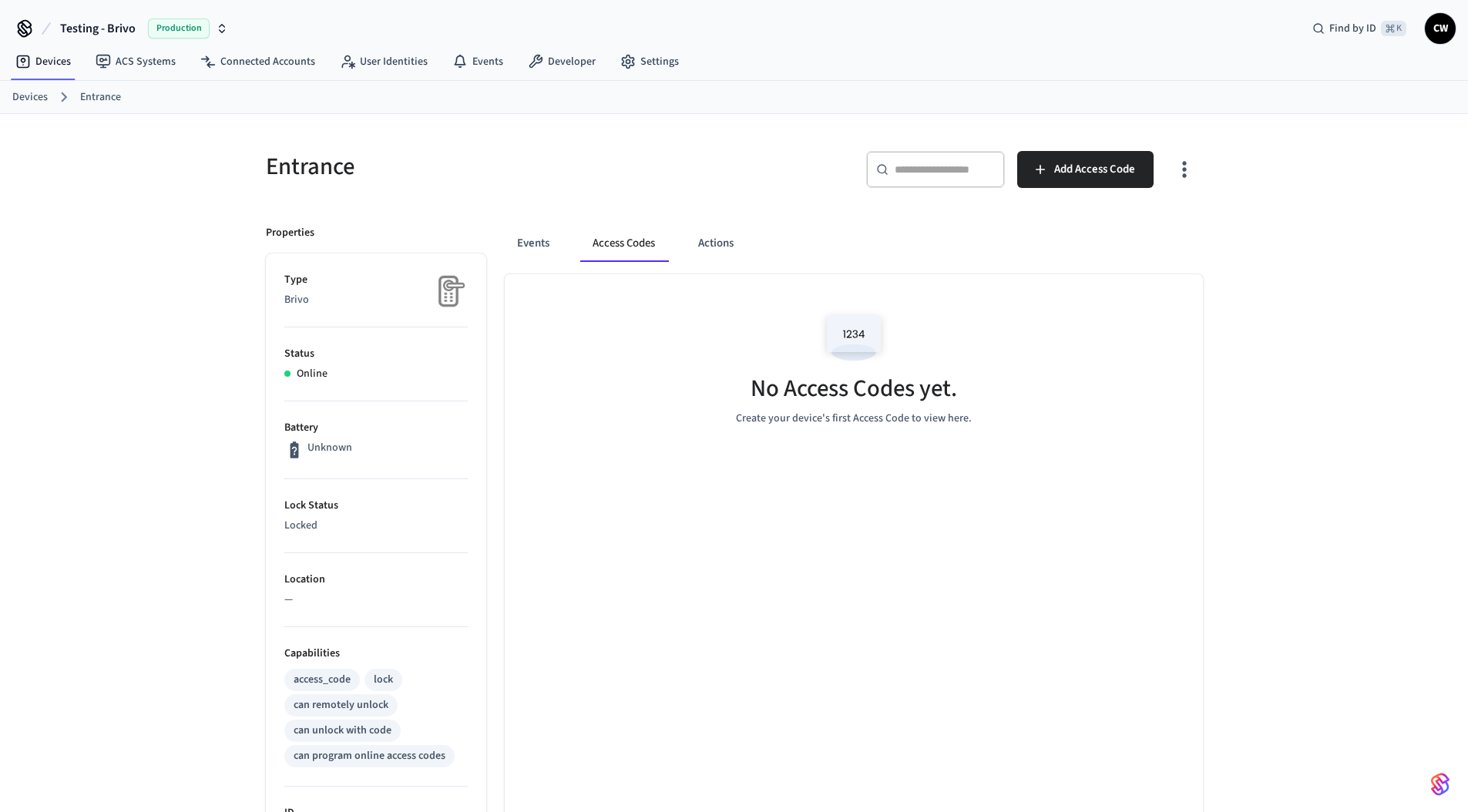
click at [624, 164] on h5 "Entrance" at bounding box center [495, 167] width 459 height 32
